Goal: Information Seeking & Learning: Check status

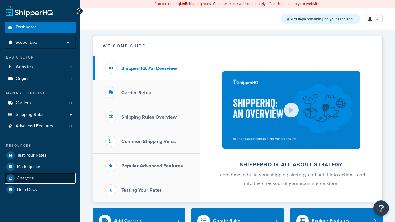
click at [25, 178] on span "Analytics" at bounding box center [25, 178] width 17 height 5
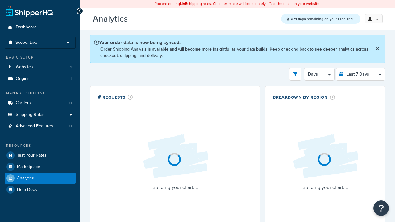
select select "last_7_days"
click at [295, 75] on icon "open filter drawer" at bounding box center [295, 74] width 4 height 4
